Goal: Transaction & Acquisition: Purchase product/service

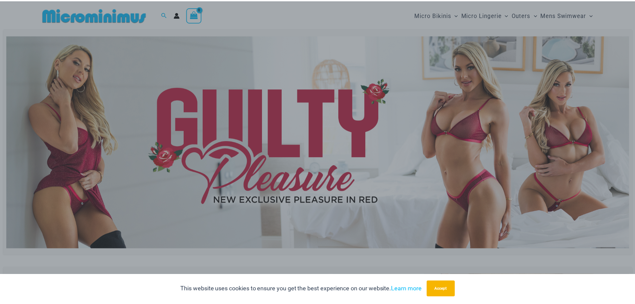
scroll to position [9, 0]
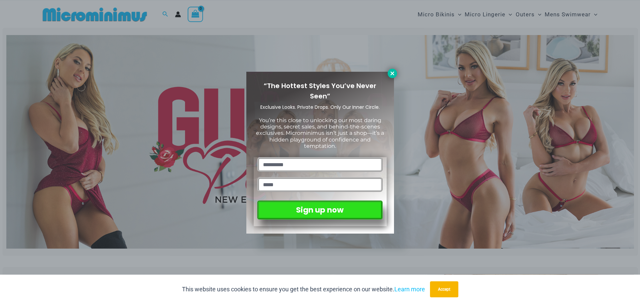
click at [389, 74] on icon at bounding box center [392, 73] width 6 height 6
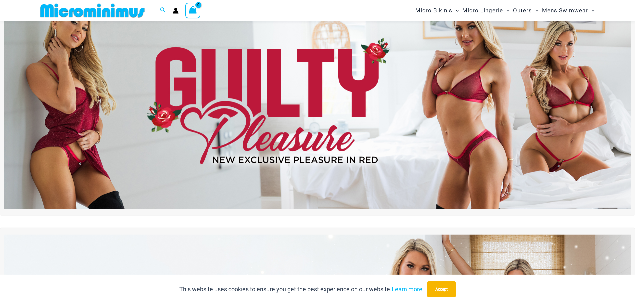
scroll to position [40, 0]
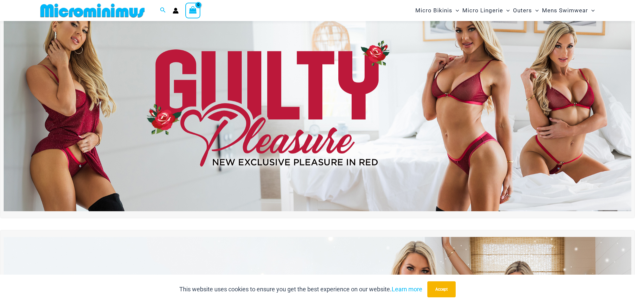
click at [392, 90] on img at bounding box center [317, 104] width 627 height 213
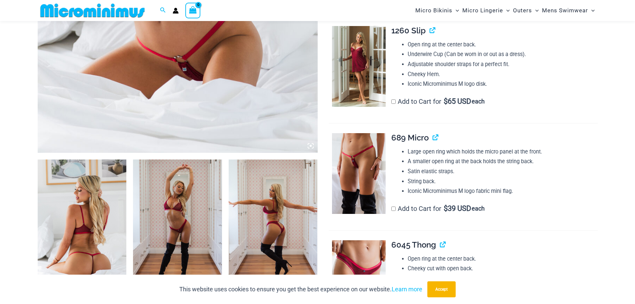
scroll to position [328, 0]
click at [85, 229] on img at bounding box center [82, 226] width 89 height 133
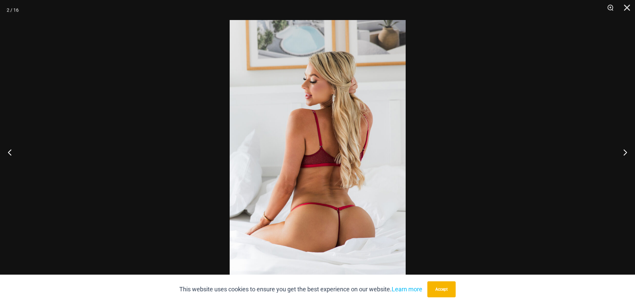
click at [397, 147] on img at bounding box center [318, 152] width 176 height 264
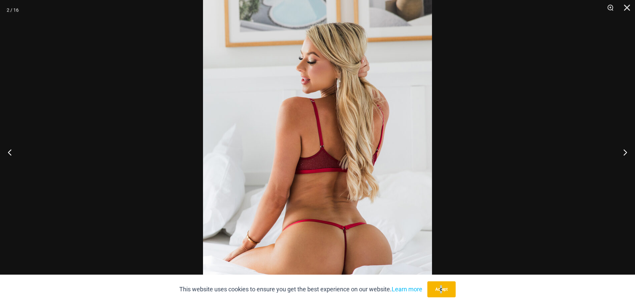
click at [443, 279] on div "This website uses cookies to ensure you get the best experience on our website.…" at bounding box center [317, 288] width 635 height 29
click at [448, 293] on button "Accept" at bounding box center [441, 289] width 28 height 16
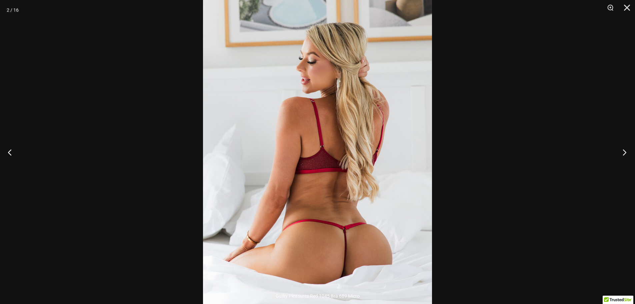
click at [624, 153] on button "Next" at bounding box center [622, 151] width 25 height 33
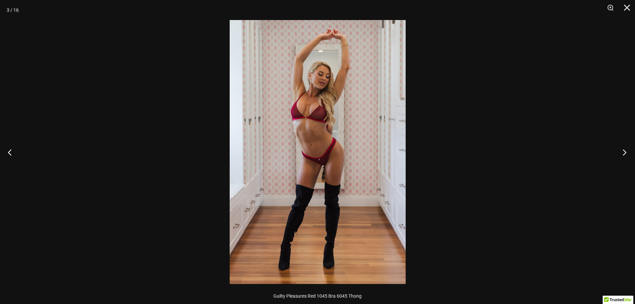
click at [624, 153] on button "Next" at bounding box center [622, 151] width 25 height 33
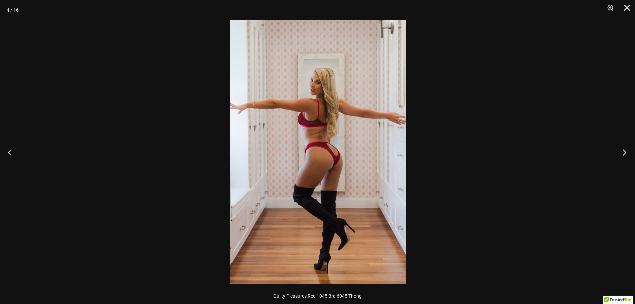
click at [624, 153] on button "Next" at bounding box center [622, 151] width 25 height 33
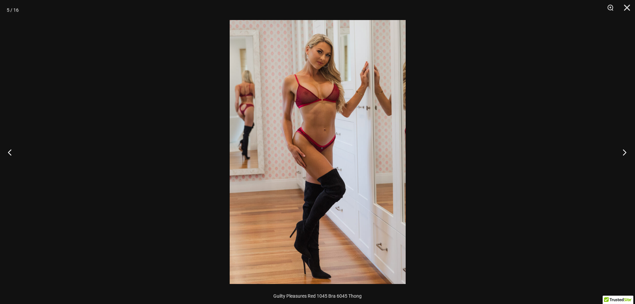
click at [624, 153] on button "Next" at bounding box center [622, 151] width 25 height 33
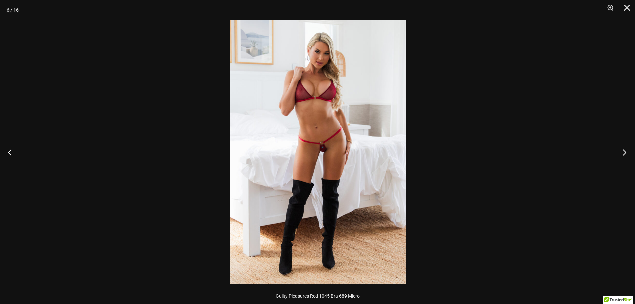
click at [624, 153] on button "Next" at bounding box center [622, 151] width 25 height 33
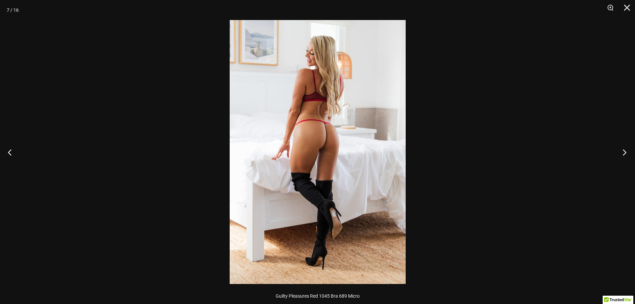
click at [624, 153] on button "Next" at bounding box center [622, 151] width 25 height 33
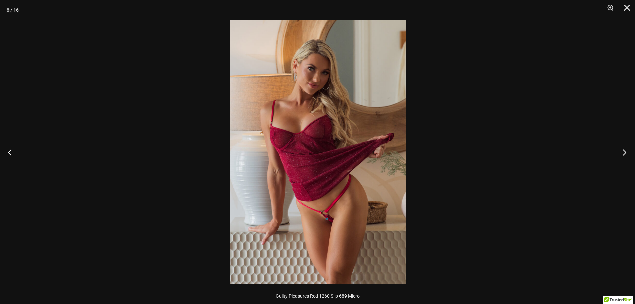
click at [624, 153] on button "Next" at bounding box center [622, 151] width 25 height 33
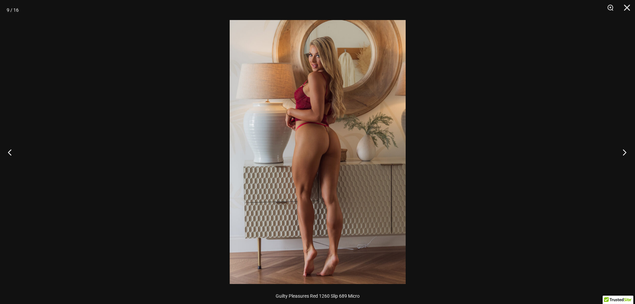
click at [624, 153] on button "Next" at bounding box center [622, 151] width 25 height 33
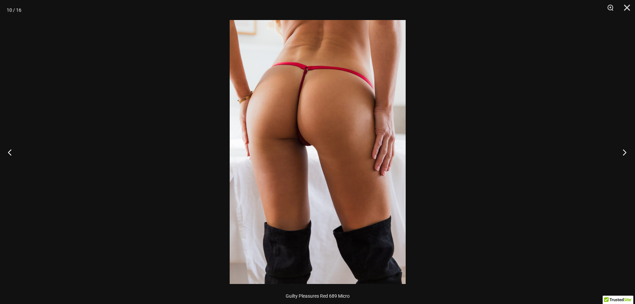
click at [624, 153] on button "Next" at bounding box center [622, 151] width 25 height 33
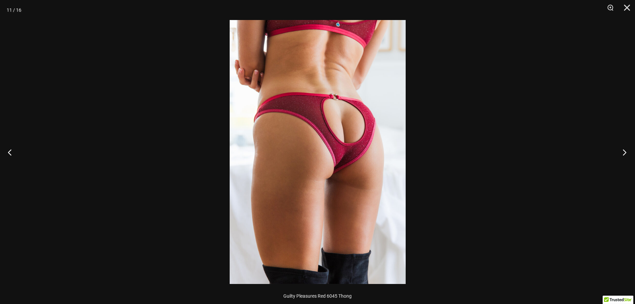
click at [624, 153] on button "Next" at bounding box center [622, 151] width 25 height 33
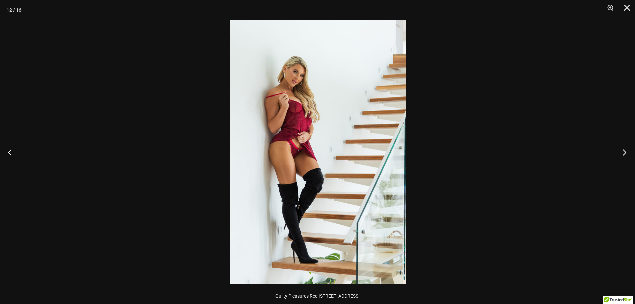
click at [624, 153] on button "Next" at bounding box center [622, 151] width 25 height 33
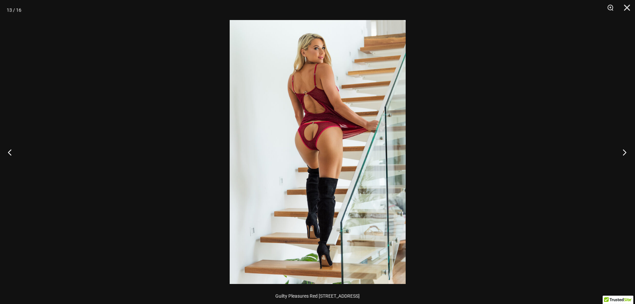
click at [624, 153] on button "Next" at bounding box center [622, 151] width 25 height 33
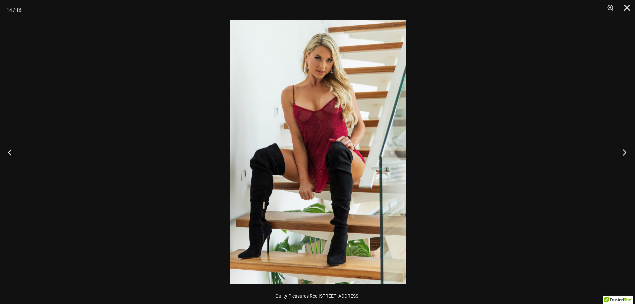
click at [624, 153] on button "Next" at bounding box center [622, 151] width 25 height 33
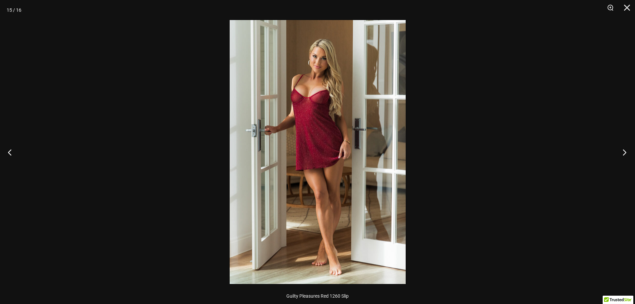
click at [624, 153] on button "Next" at bounding box center [622, 151] width 25 height 33
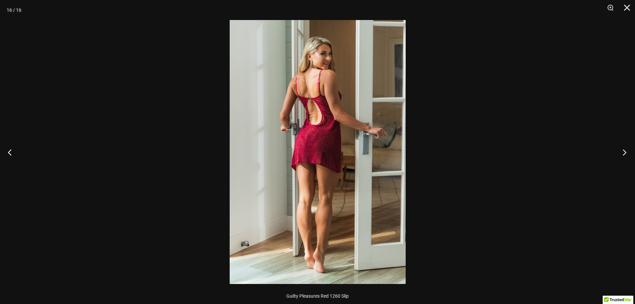
click at [624, 153] on button "Next" at bounding box center [622, 151] width 25 height 33
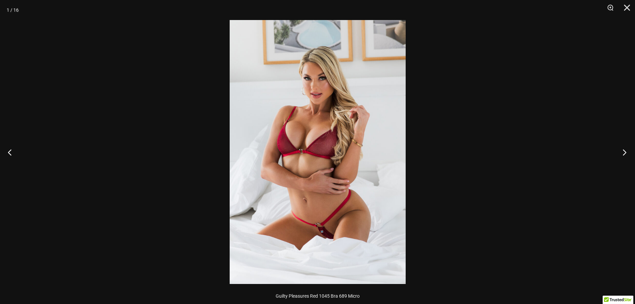
click at [624, 153] on button "Next" at bounding box center [622, 151] width 25 height 33
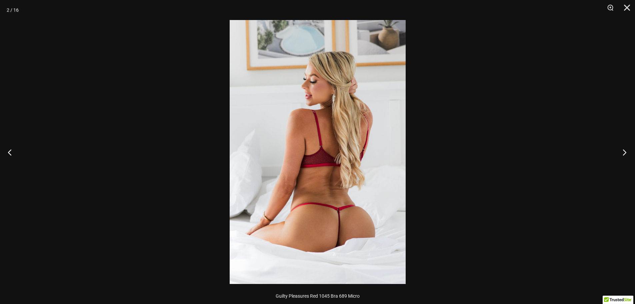
click at [624, 153] on button "Next" at bounding box center [622, 151] width 25 height 33
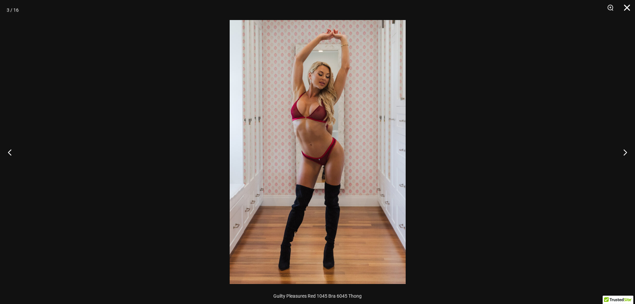
click at [626, 6] on button "Close" at bounding box center [624, 10] width 17 height 20
